Goal: Information Seeking & Learning: Learn about a topic

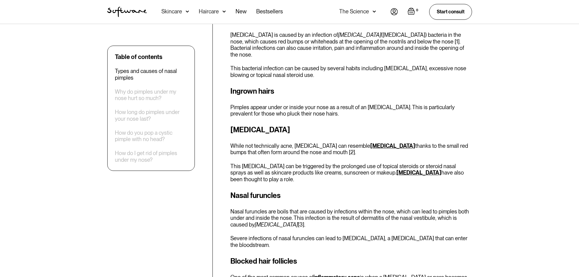
scroll to position [335, 0]
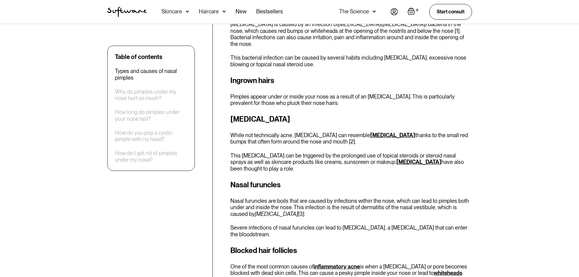
click at [390, 132] on link "[MEDICAL_DATA]" at bounding box center [392, 135] width 45 height 6
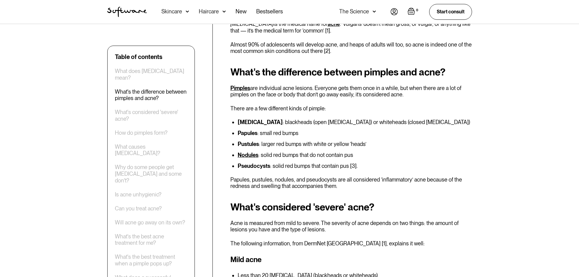
scroll to position [274, 0]
